Goal: Navigation & Orientation: Find specific page/section

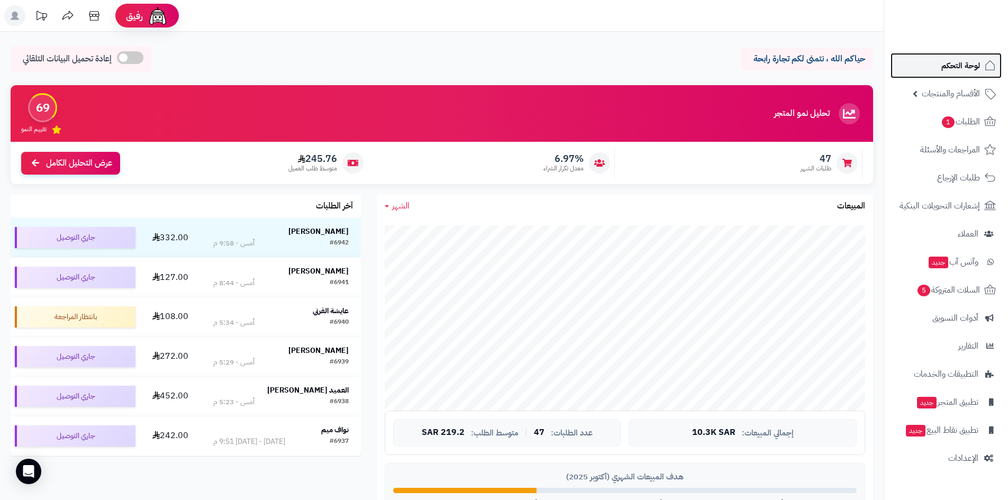
click at [974, 75] on link "لوحة التحكم" at bounding box center [945, 65] width 111 height 25
click at [981, 56] on link "لوحة التحكم" at bounding box center [945, 65] width 111 height 25
